Goal: Transaction & Acquisition: Register for event/course

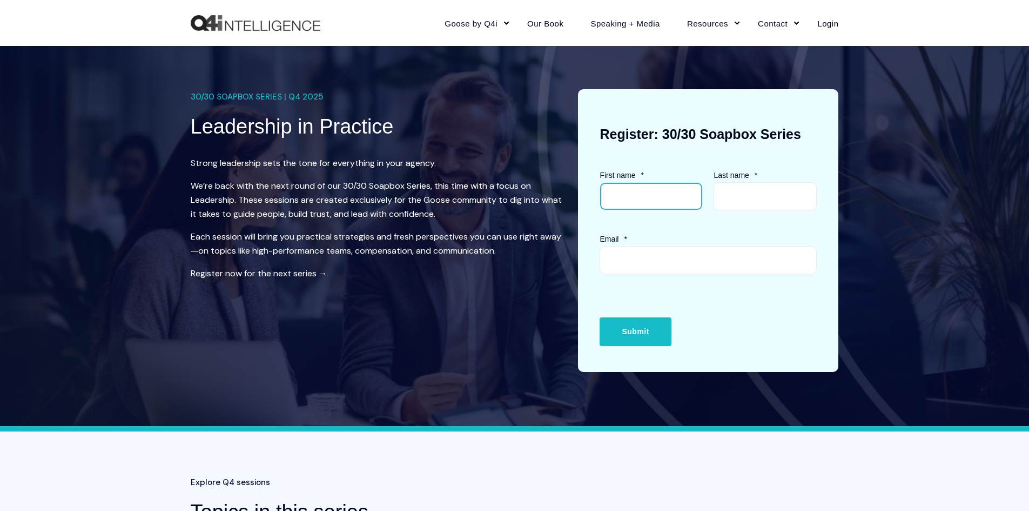
click at [614, 186] on input "First name *" at bounding box center [651, 196] width 103 height 28
type input "[PERSON_NAME]"
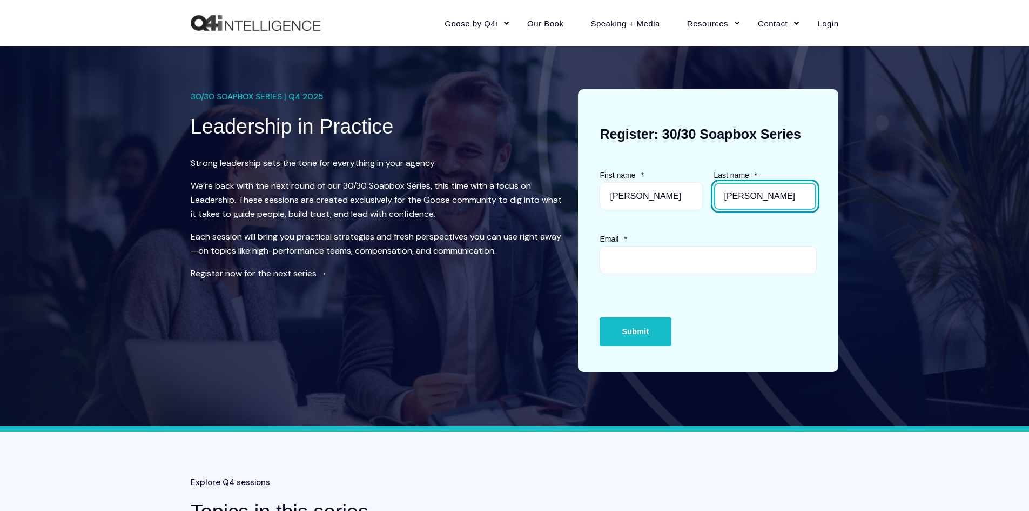
type input "[PERSON_NAME]"
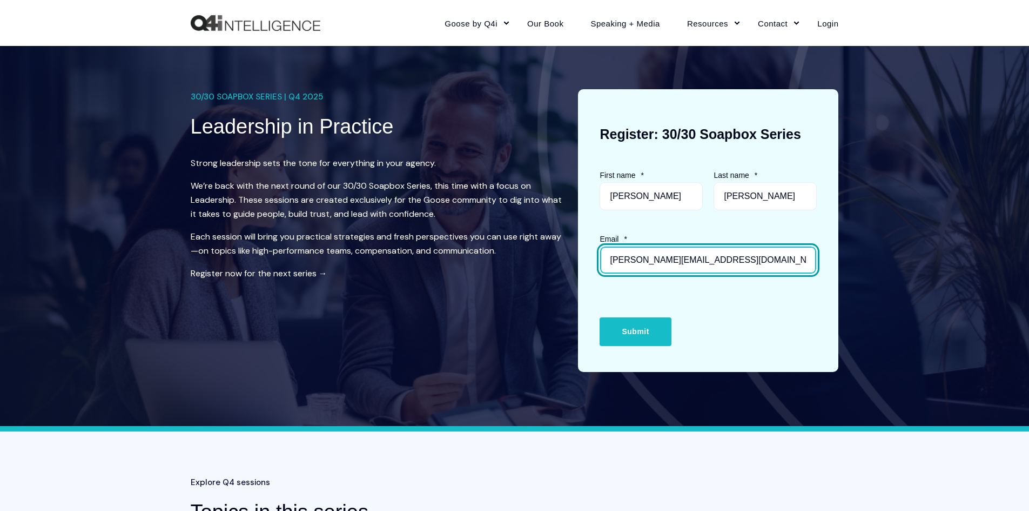
type input "[PERSON_NAME][EMAIL_ADDRESS][DOMAIN_NAME]"
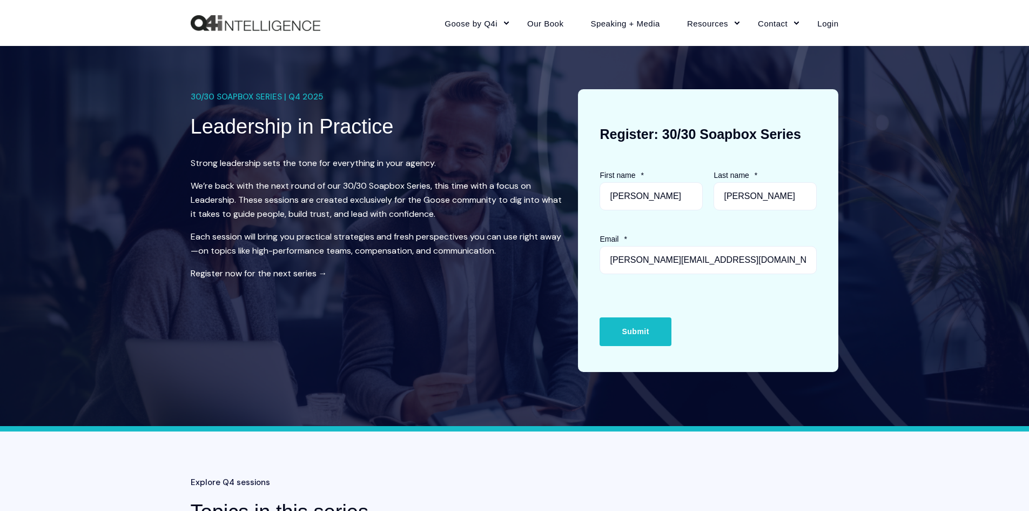
click at [484, 333] on div "30/30 SOAPBOX SERIES | Q4 2025 Leadership in Practice Strong leadership sets th…" at bounding box center [376, 230] width 371 height 283
click at [631, 326] on input "Submit" at bounding box center [635, 331] width 71 height 28
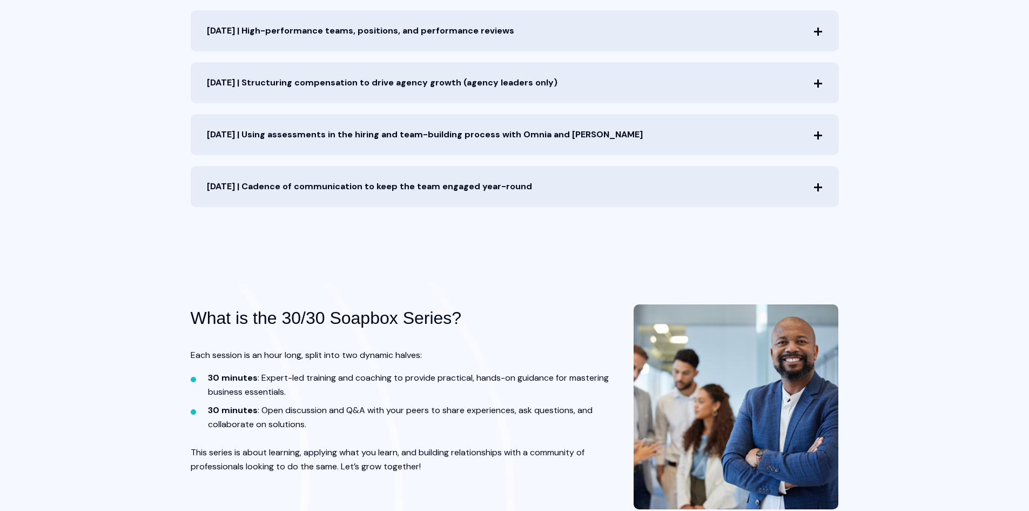
scroll to position [427, 0]
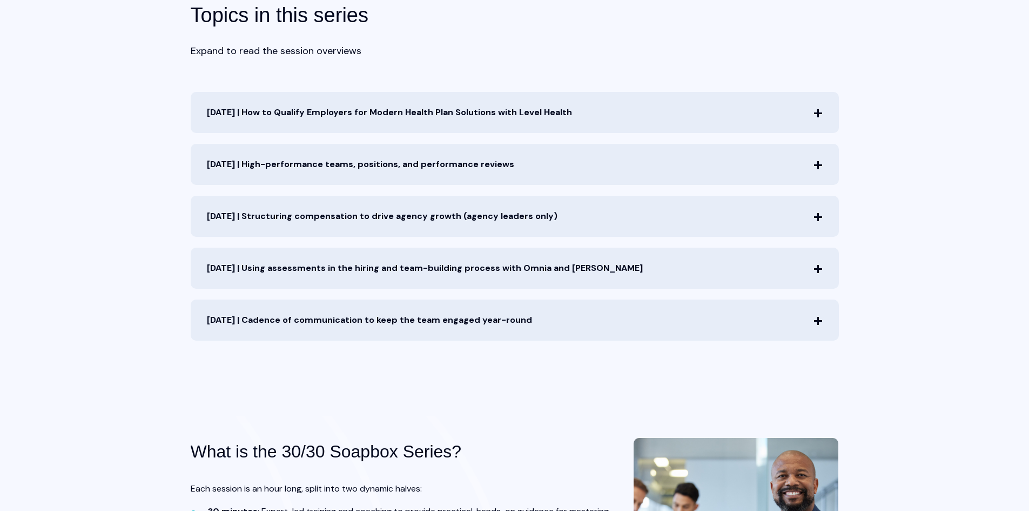
click at [492, 162] on span "[DATE] | High-performance teams, positions, and performance reviews" at bounding box center [515, 164] width 648 height 41
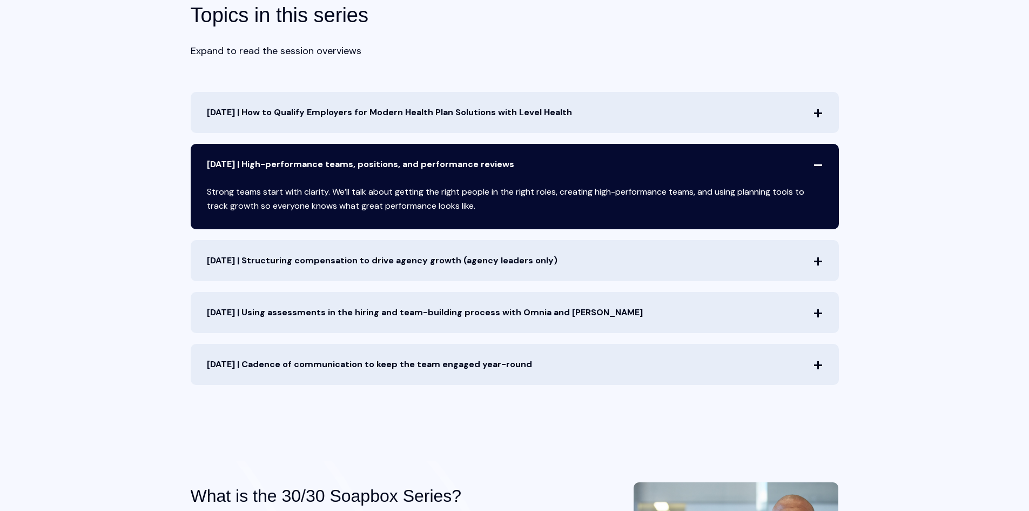
click at [443, 117] on span "[DATE] | How to Qualify Employers for Modern Health Plan Solutions with Level H…" at bounding box center [515, 112] width 648 height 41
